Goal: Task Accomplishment & Management: Manage account settings

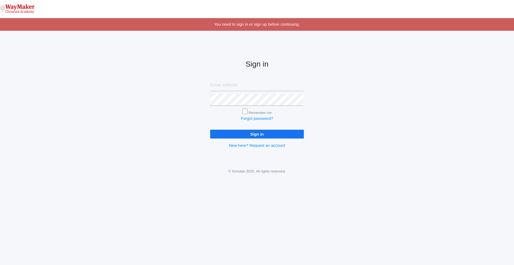
click at [235, 88] on input "email" at bounding box center [257, 85] width 94 height 12
type input "[EMAIL_ADDRESS][DOMAIN_NAME]"
click at [210, 130] on input "Sign in" at bounding box center [257, 134] width 94 height 9
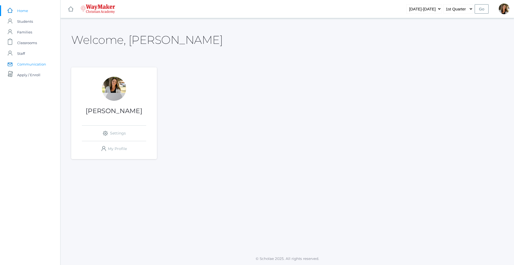
click at [29, 64] on span "Communication" at bounding box center [31, 64] width 29 height 11
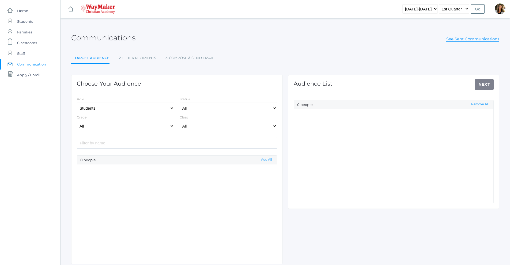
select select "Enrolled"
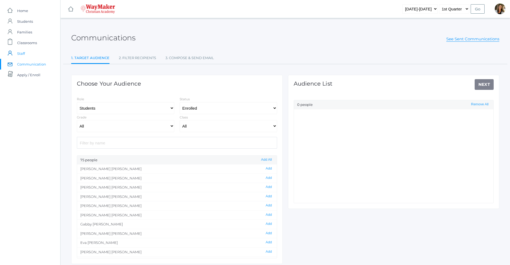
click at [23, 52] on span "Staff" at bounding box center [21, 53] width 8 height 11
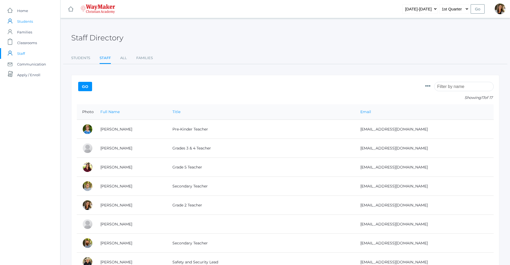
click at [28, 22] on span "Students" at bounding box center [25, 21] width 16 height 11
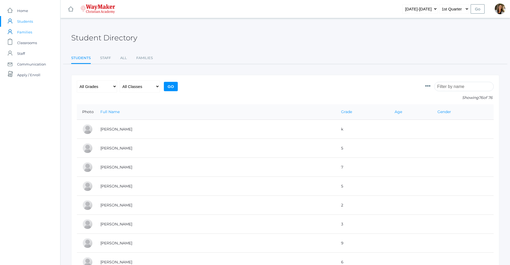
click at [23, 33] on span "Families" at bounding box center [24, 32] width 15 height 11
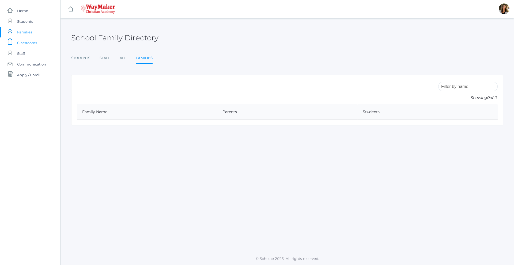
click at [23, 42] on span "Classrooms" at bounding box center [27, 42] width 20 height 11
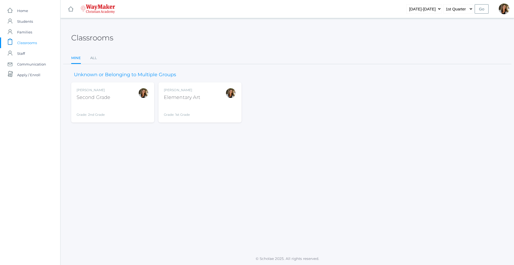
click at [117, 105] on div "Amber Farnes Second Grade Grade: 2nd Grade 02ELEM" at bounding box center [113, 102] width 72 height 29
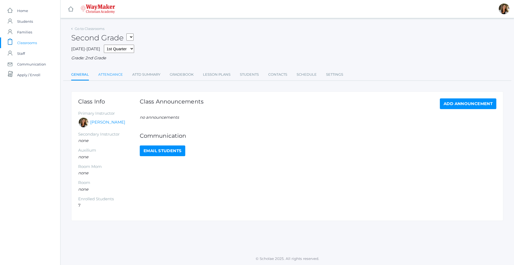
click at [113, 77] on link "Attendance" at bounding box center [110, 74] width 25 height 11
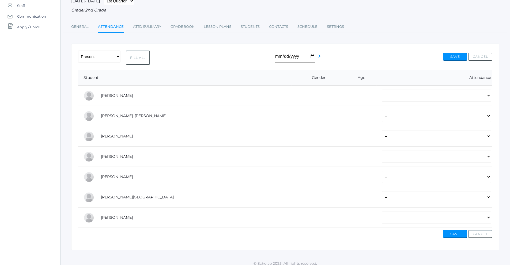
scroll to position [53, 0]
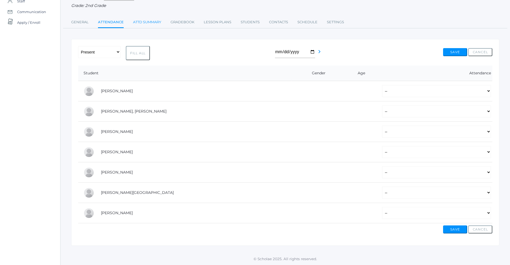
click at [155, 24] on link "Attd Summary" at bounding box center [147, 22] width 28 height 11
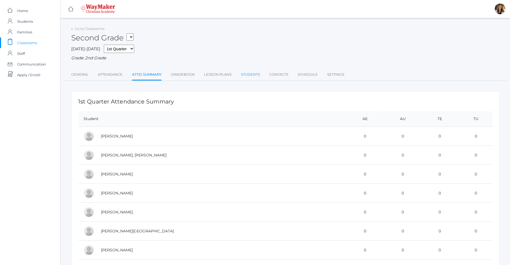
click at [248, 77] on link "Students" at bounding box center [250, 74] width 19 height 11
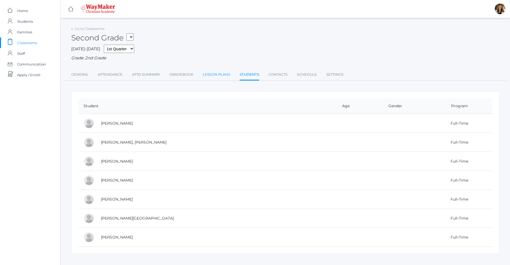
click at [216, 71] on link "Lesson Plans" at bounding box center [216, 74] width 28 height 11
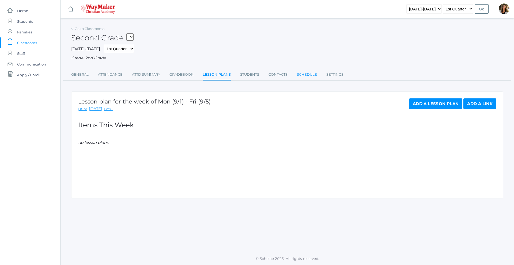
click at [310, 78] on link "Schedule" at bounding box center [307, 74] width 20 height 11
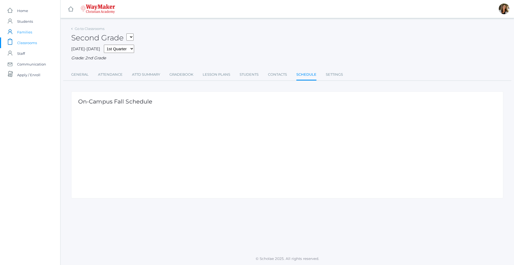
click at [29, 32] on span "Families" at bounding box center [24, 32] width 15 height 11
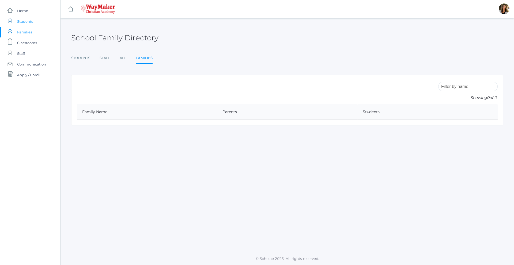
click at [24, 24] on span "Students" at bounding box center [25, 21] width 16 height 11
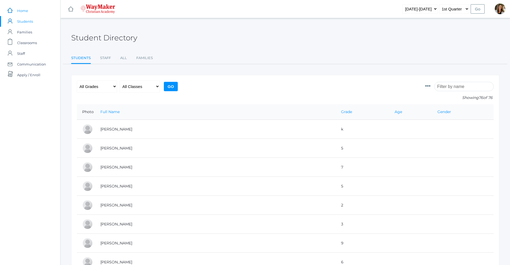
click at [23, 10] on span "Home" at bounding box center [22, 10] width 11 height 11
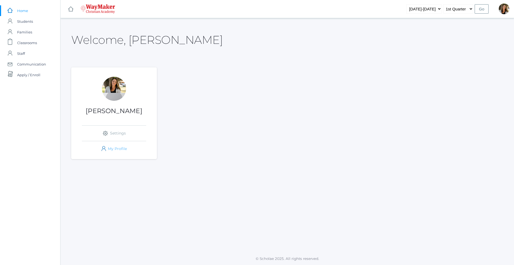
click at [118, 147] on link "icons/user/plain Created with Sketch. My Profile" at bounding box center [114, 148] width 64 height 15
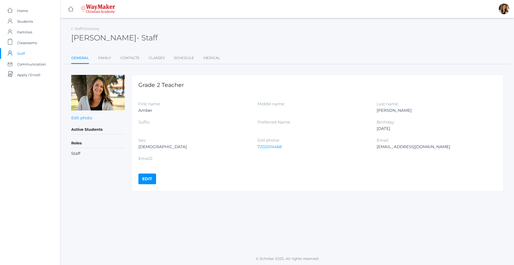
click at [76, 141] on h5 "Roles" at bounding box center [97, 143] width 53 height 9
click at [104, 59] on link "Family" at bounding box center [104, 58] width 13 height 11
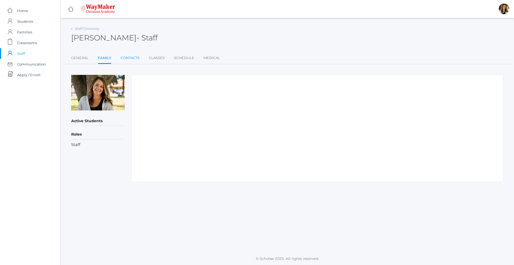
click at [126, 57] on link "Contacts" at bounding box center [129, 58] width 19 height 11
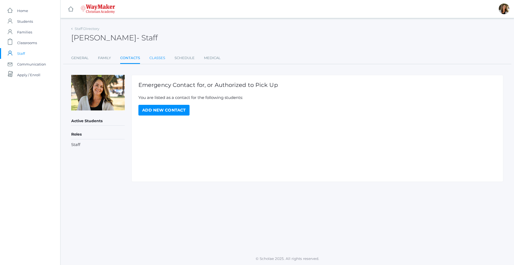
click at [162, 60] on link "Classes" at bounding box center [157, 58] width 16 height 11
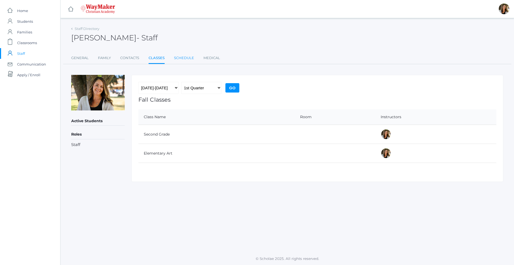
click at [177, 58] on link "Schedule" at bounding box center [184, 58] width 20 height 11
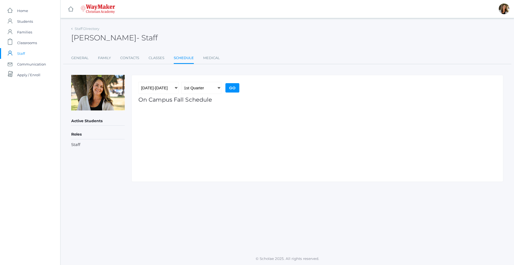
click at [202, 57] on ul "General Family Contacts Classes Schedule Medical" at bounding box center [287, 59] width 432 height 12
click at [206, 57] on link "Medical" at bounding box center [211, 58] width 17 height 11
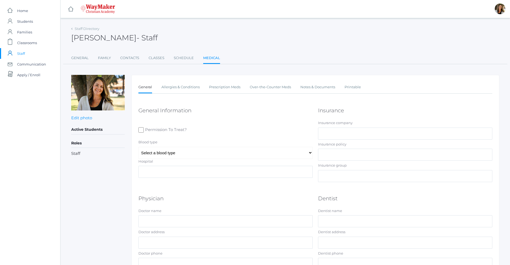
click at [166, 60] on ul "General Family Contacts Classes Schedule Medical" at bounding box center [285, 59] width 428 height 12
click at [158, 58] on link "Classes" at bounding box center [156, 58] width 16 height 11
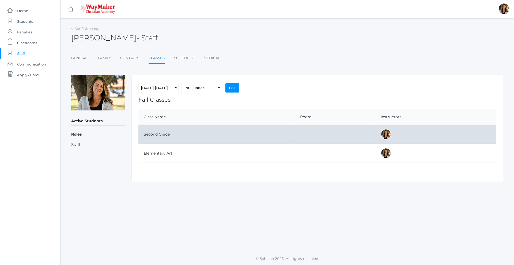
click at [163, 135] on td "Second Grade" at bounding box center [216, 134] width 156 height 19
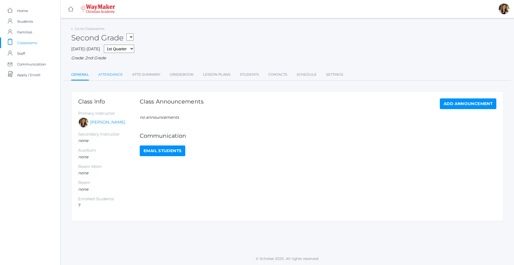
click at [116, 74] on link "Attendance" at bounding box center [110, 74] width 25 height 11
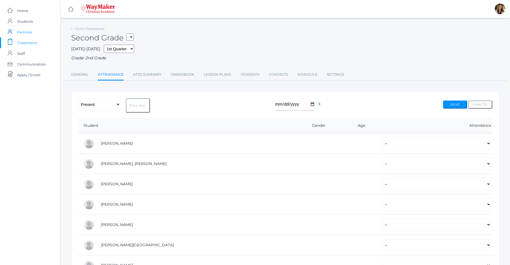
click at [29, 33] on span "Families" at bounding box center [24, 32] width 15 height 11
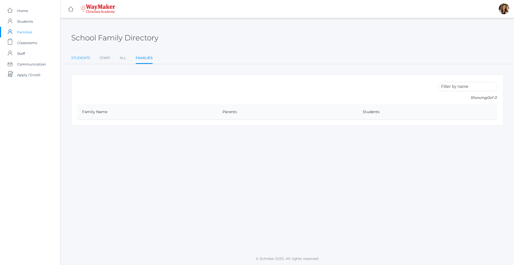
click at [85, 59] on link "Students" at bounding box center [80, 58] width 19 height 11
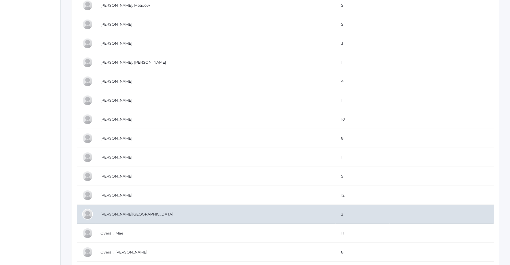
scroll to position [909, 0]
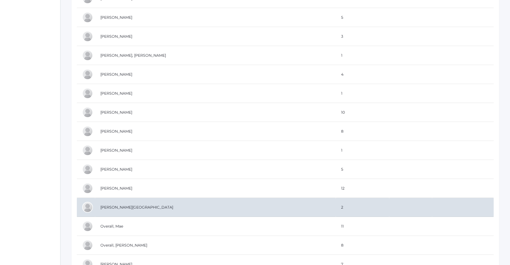
click at [92, 207] on div at bounding box center [87, 207] width 11 height 11
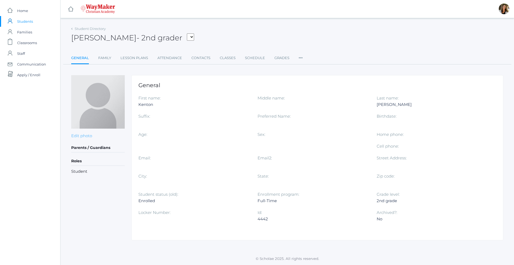
click at [85, 137] on link "Edit photo" at bounding box center [81, 135] width 21 height 5
click at [0, 0] on input "file" at bounding box center [0, 0] width 0 height 0
click at [21, 10] on span "Home" at bounding box center [22, 10] width 11 height 11
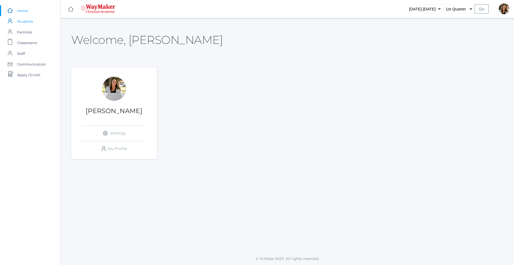
click at [25, 21] on span "Students" at bounding box center [25, 21] width 16 height 11
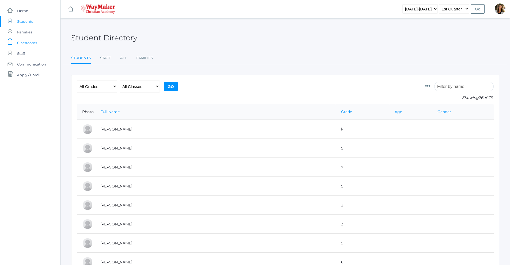
click at [27, 43] on span "Classrooms" at bounding box center [27, 42] width 20 height 11
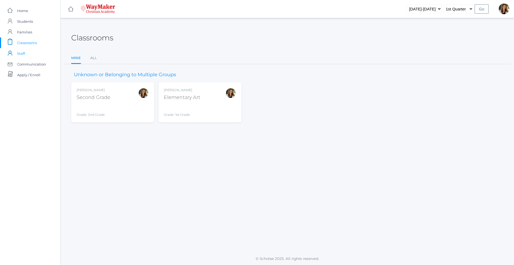
click at [24, 55] on span "Staff" at bounding box center [21, 53] width 8 height 11
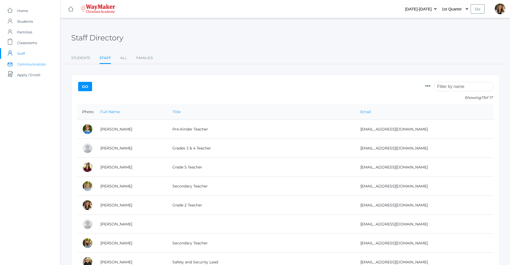
click at [34, 64] on span "Communication" at bounding box center [31, 64] width 29 height 11
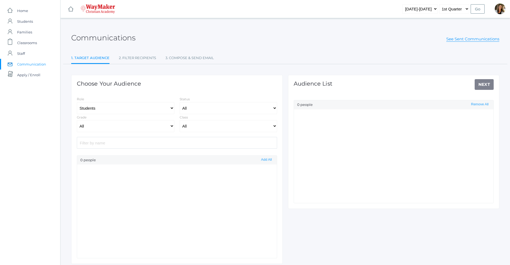
select select "Enrolled"
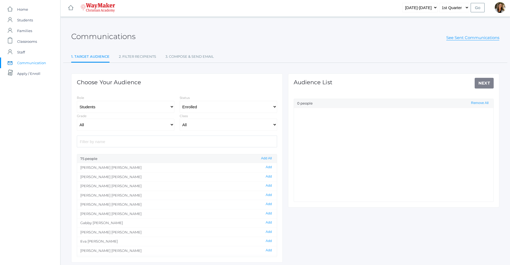
scroll to position [24, 0]
